Goal: Download file/media

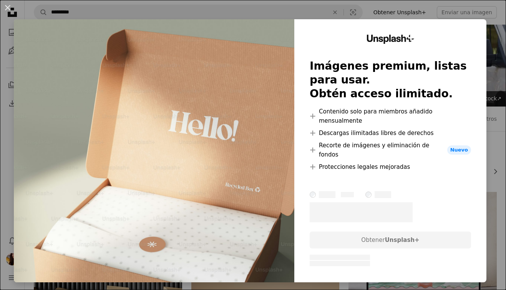
scroll to position [15023, 0]
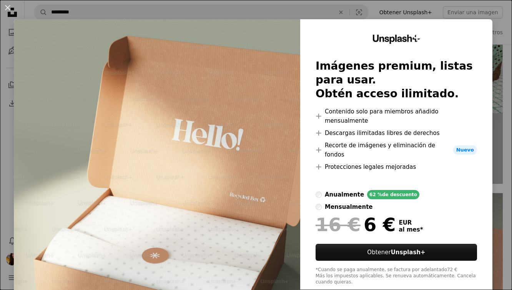
click at [488, 24] on div "An X shape Unsplash+ Imágenes premium, listas para usar. Obtén acceso ilimitado…" at bounding box center [256, 145] width 512 height 290
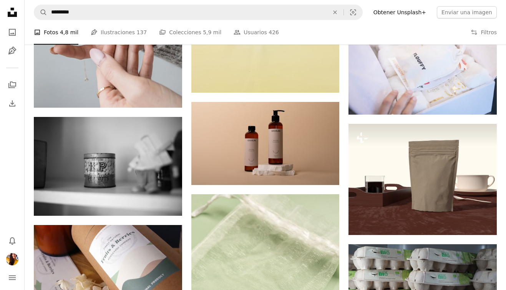
scroll to position [15691, 0]
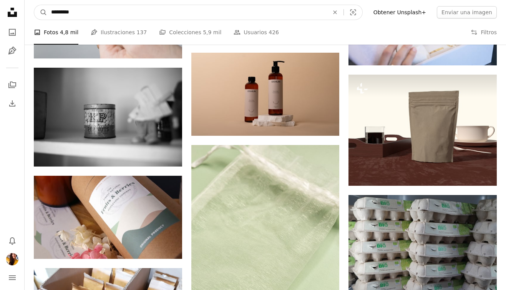
click at [150, 11] on input "*********" at bounding box center [187, 12] width 280 height 15
type input "****"
click button "A magnifying glass" at bounding box center [40, 12] width 13 height 15
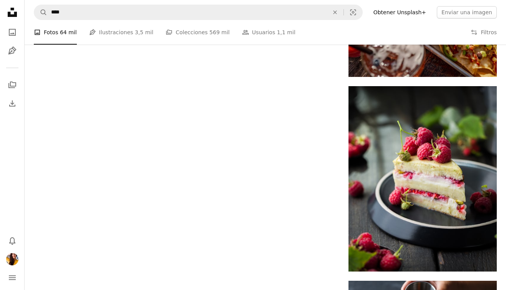
scroll to position [1792, 0]
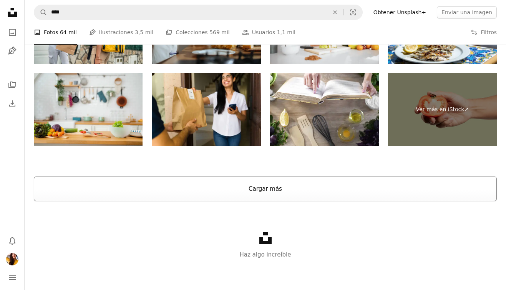
click at [155, 196] on button "Cargar más" at bounding box center [265, 189] width 463 height 25
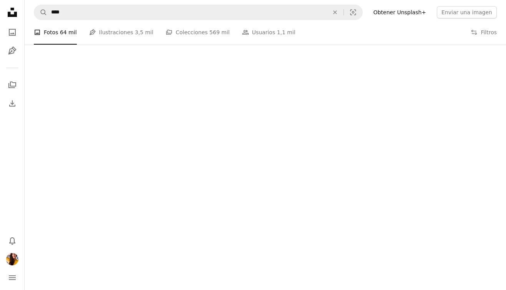
scroll to position [4361, 0]
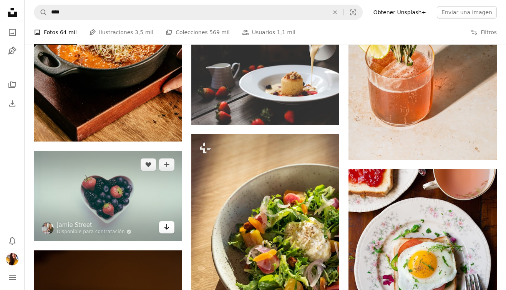
click at [172, 230] on link "Arrow pointing down" at bounding box center [166, 227] width 15 height 12
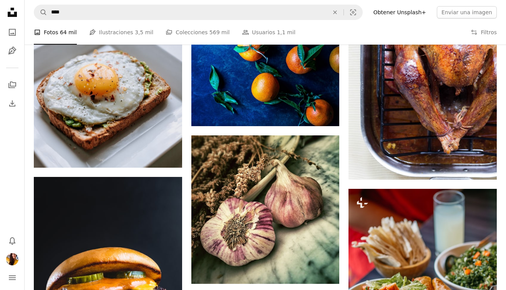
scroll to position [12105, 0]
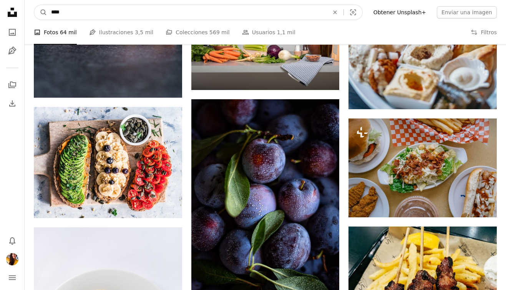
click at [51, 13] on input "****" at bounding box center [187, 12] width 280 height 15
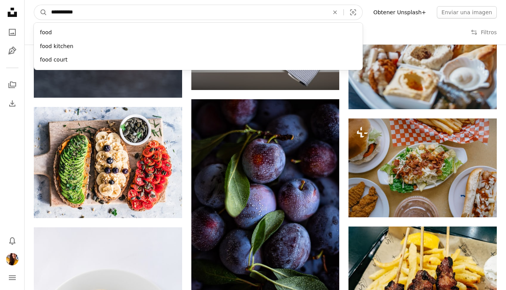
type input "**********"
click button "A magnifying glass" at bounding box center [40, 12] width 13 height 15
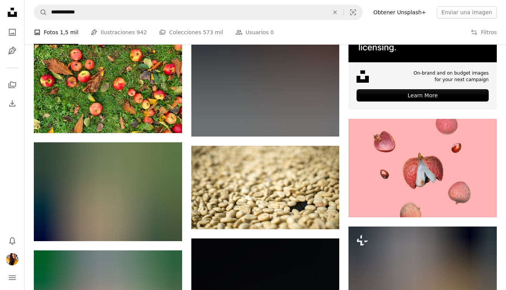
scroll to position [316, 0]
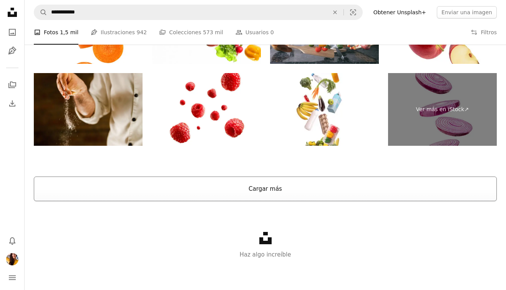
click at [235, 199] on button "Cargar más" at bounding box center [265, 189] width 463 height 25
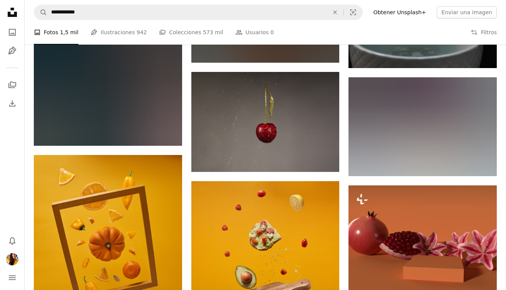
scroll to position [2202, 0]
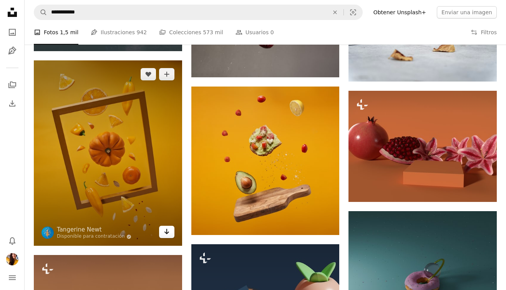
click at [164, 232] on icon "Arrow pointing down" at bounding box center [167, 231] width 6 height 9
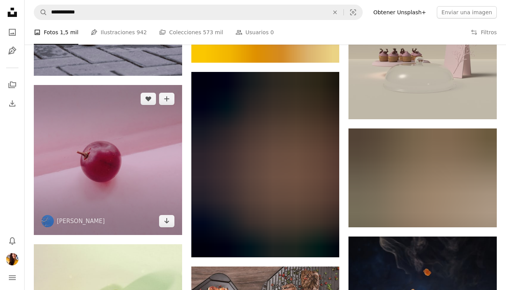
scroll to position [7737, 0]
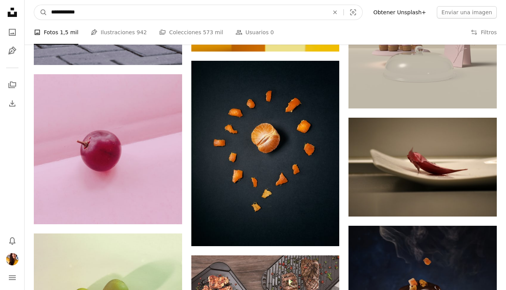
click at [108, 19] on input "**********" at bounding box center [187, 12] width 280 height 15
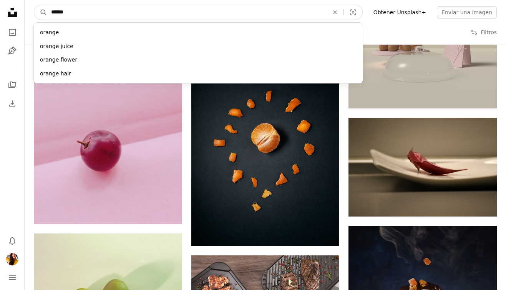
type input "*******"
click button "A magnifying glass" at bounding box center [40, 12] width 13 height 15
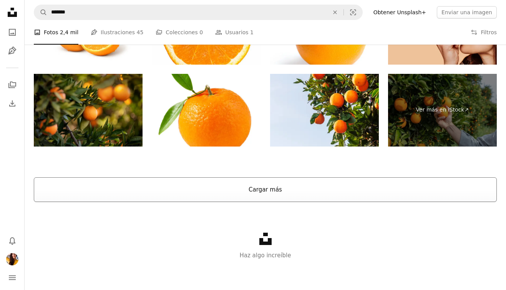
click at [186, 193] on button "Cargar más" at bounding box center [265, 189] width 463 height 25
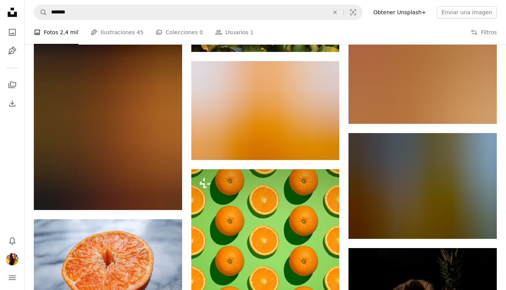
scroll to position [16878, 0]
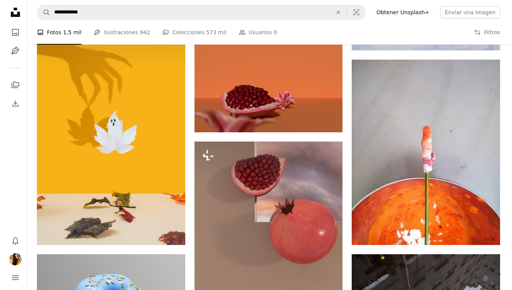
scroll to position [5164, 0]
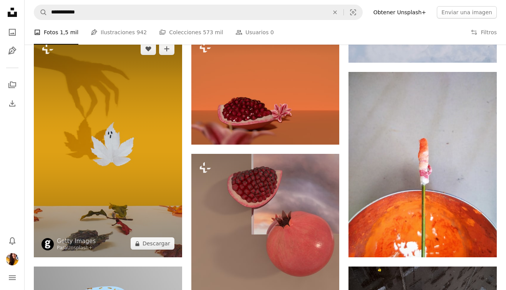
click at [118, 148] on img at bounding box center [108, 146] width 148 height 222
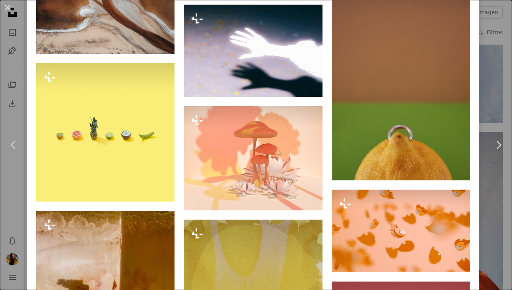
scroll to position [825, 0]
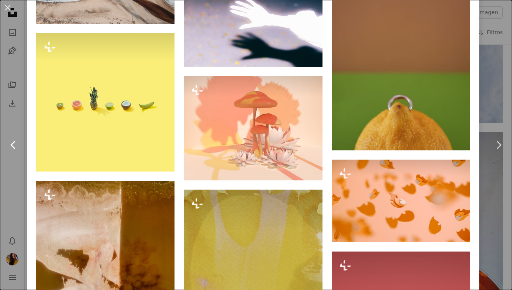
click at [14, 160] on link "Chevron left" at bounding box center [13, 145] width 27 height 74
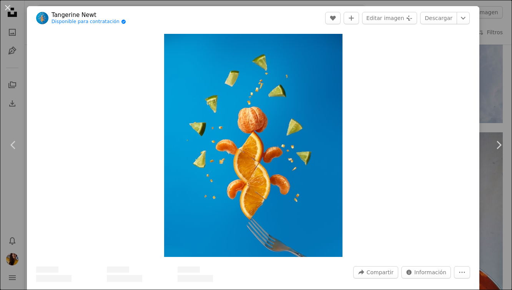
click at [10, 203] on div "An X shape Chevron left Chevron right Tangerine Newt Disponible para contrataci…" at bounding box center [256, 145] width 512 height 290
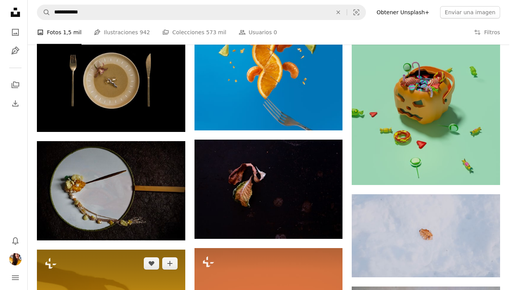
scroll to position [4929, 0]
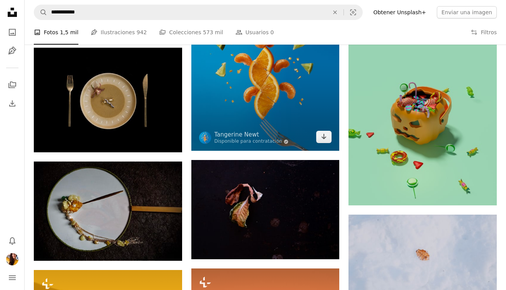
click at [280, 112] on img at bounding box center [266, 57] width 148 height 185
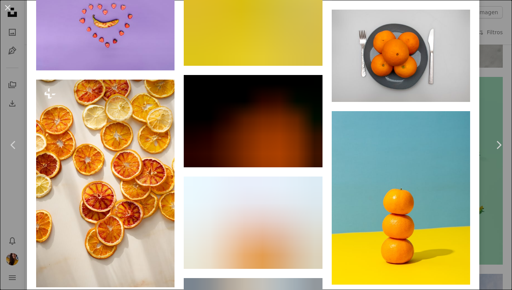
scroll to position [11926, 0]
